Goal: Transaction & Acquisition: Purchase product/service

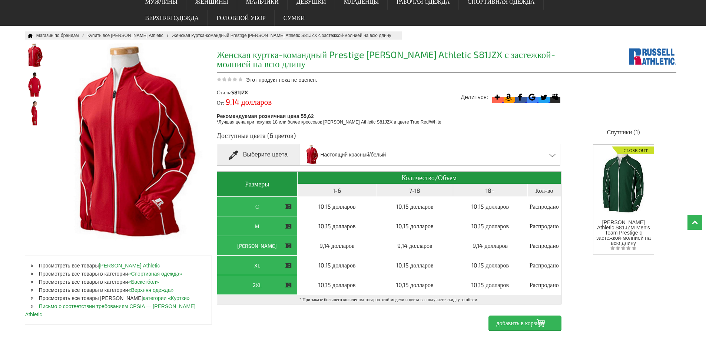
scroll to position [37, 0]
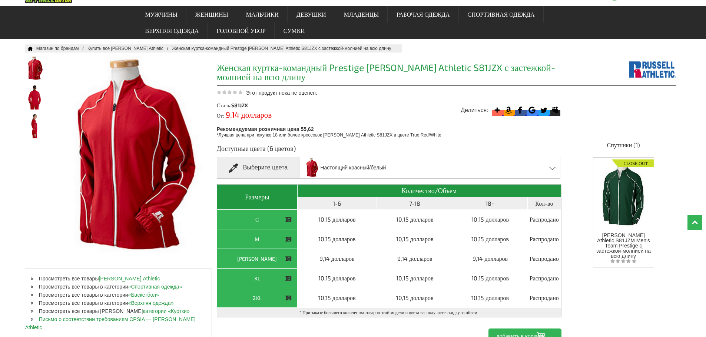
click at [269, 169] on font "Выберите цвета" at bounding box center [265, 167] width 44 height 6
click at [232, 170] on span at bounding box center [236, 168] width 14 height 9
click at [268, 170] on font "Выберите цвета" at bounding box center [265, 167] width 44 height 6
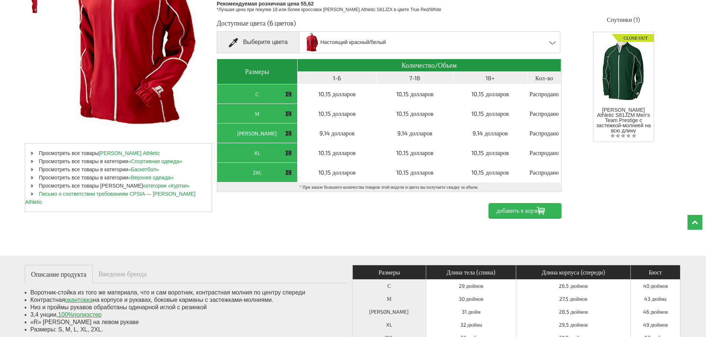
scroll to position [74, 0]
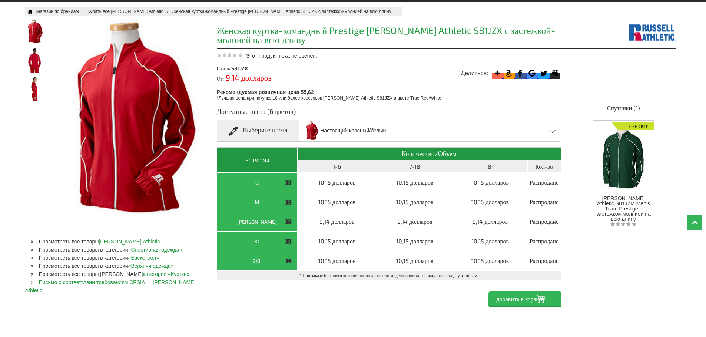
click at [552, 132] on span at bounding box center [552, 131] width 7 height 3
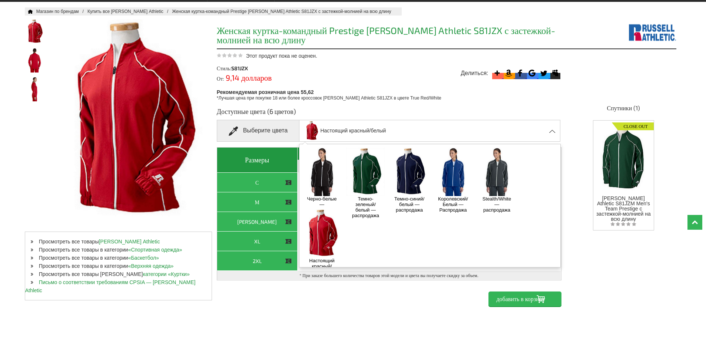
click at [454, 178] on img at bounding box center [452, 172] width 39 height 49
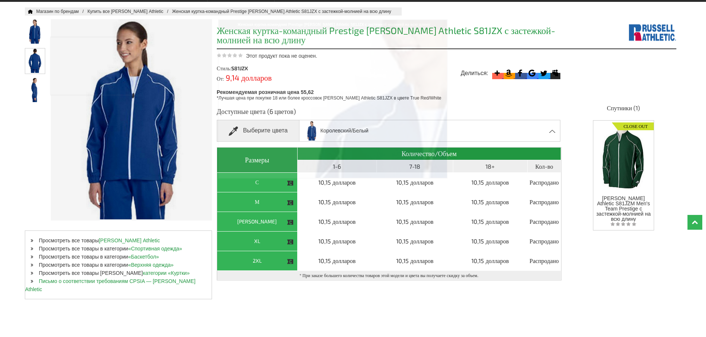
click at [29, 62] on img at bounding box center [35, 61] width 20 height 24
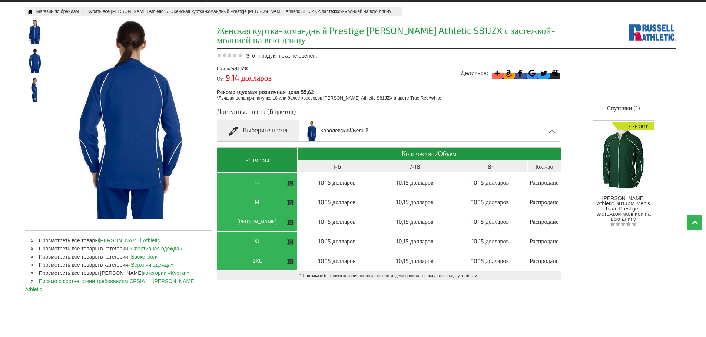
click at [37, 56] on img at bounding box center [35, 61] width 20 height 24
click at [37, 91] on img at bounding box center [35, 89] width 20 height 24
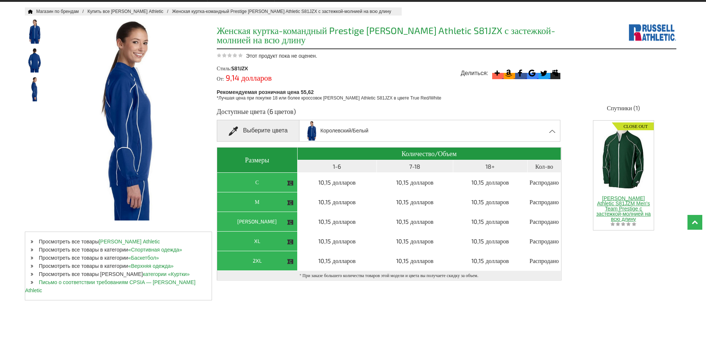
click at [620, 201] on font "[PERSON_NAME] Athletic S81JZM Men's Team Prestige с застежкой-молнией на всю дл…" at bounding box center [623, 209] width 54 height 27
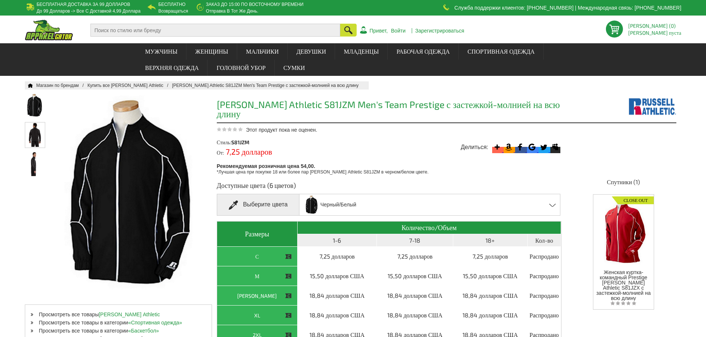
click at [33, 131] on img at bounding box center [35, 135] width 20 height 24
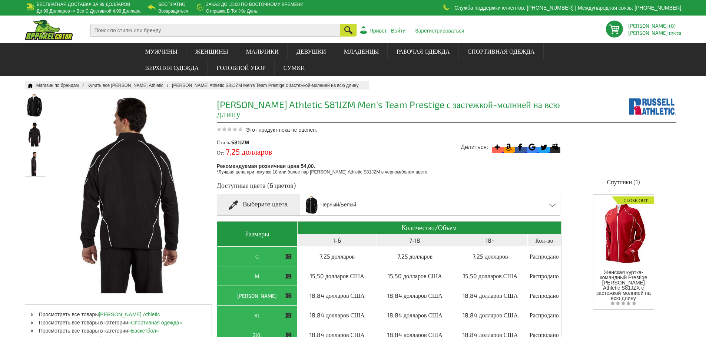
click at [34, 168] on img at bounding box center [35, 163] width 20 height 24
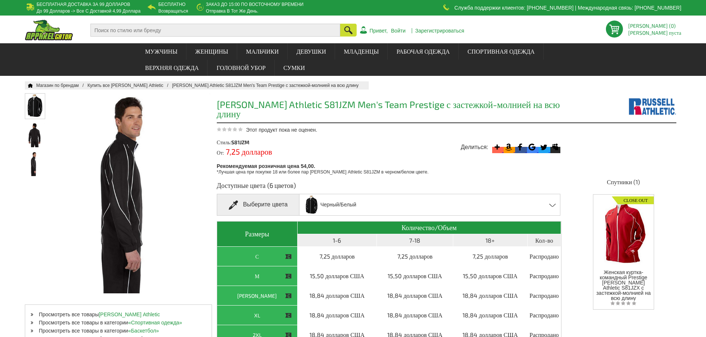
click at [40, 104] on img at bounding box center [35, 106] width 20 height 24
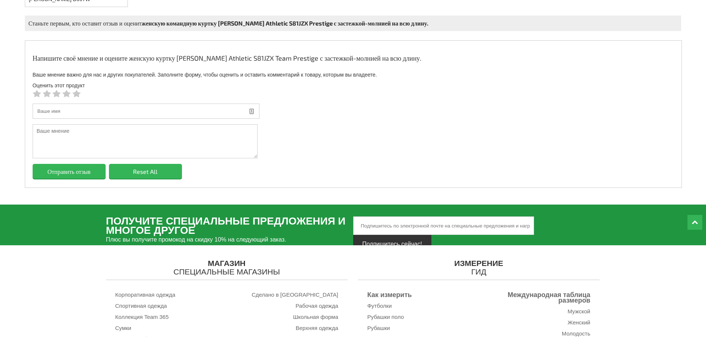
scroll to position [778, 0]
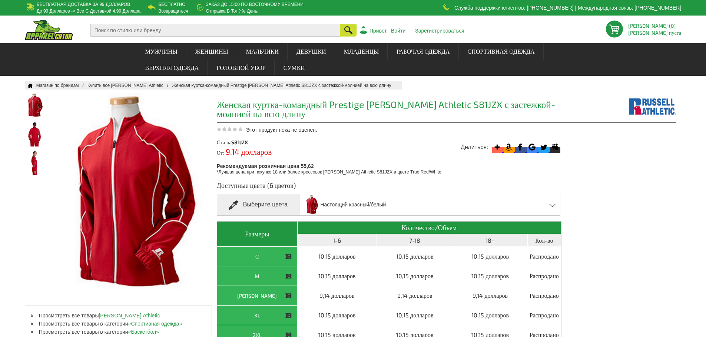
click at [551, 205] on span at bounding box center [552, 205] width 7 height 3
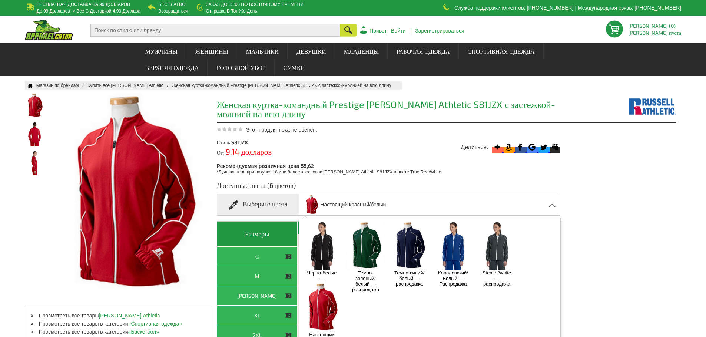
click at [456, 246] on img at bounding box center [452, 246] width 39 height 49
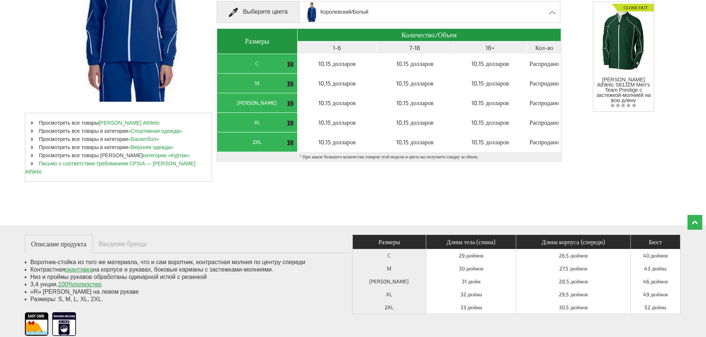
scroll to position [185, 0]
